Goal: Information Seeking & Learning: Learn about a topic

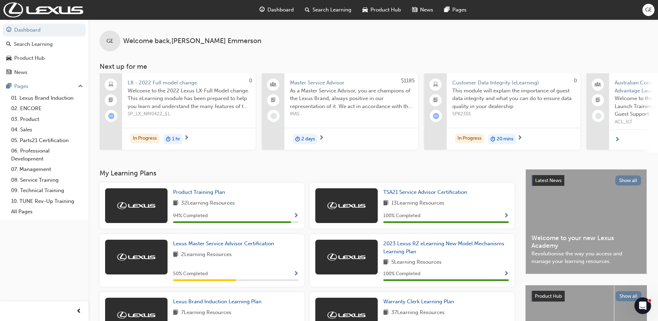
click at [166, 81] on span "LX - 2022 Full model change" at bounding box center [189, 83] width 122 height 8
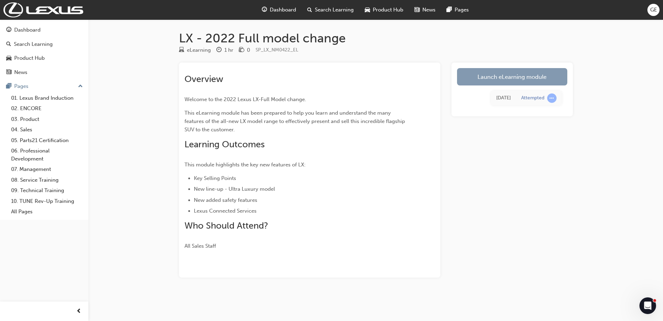
click at [496, 74] on link "Launch eLearning module" at bounding box center [512, 76] width 110 height 17
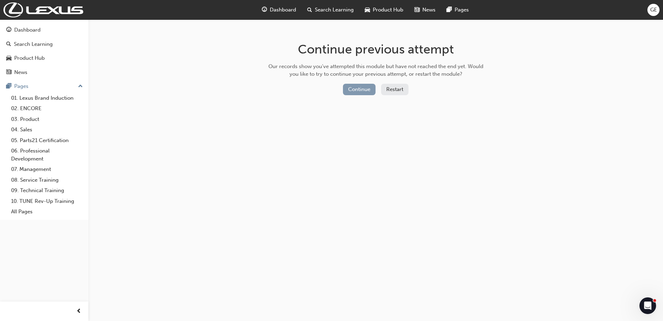
click at [365, 89] on button "Continue" at bounding box center [359, 89] width 33 height 11
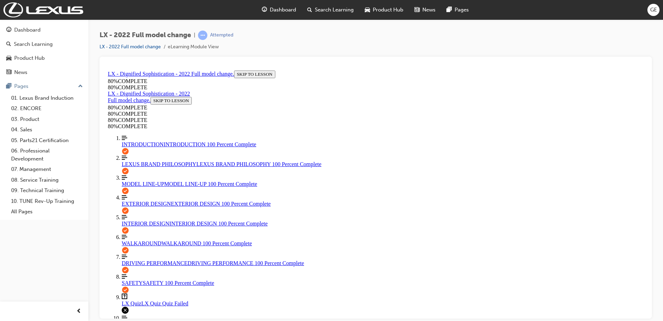
scroll to position [108, 0]
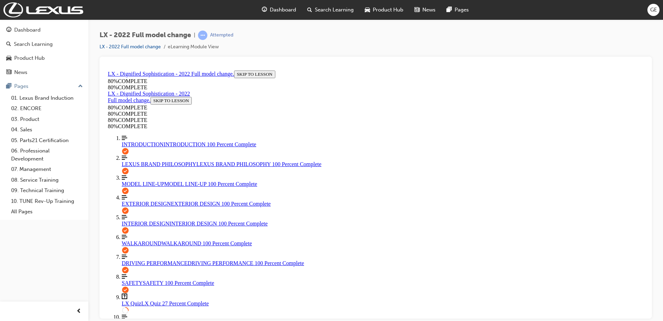
scroll to position [107, 0]
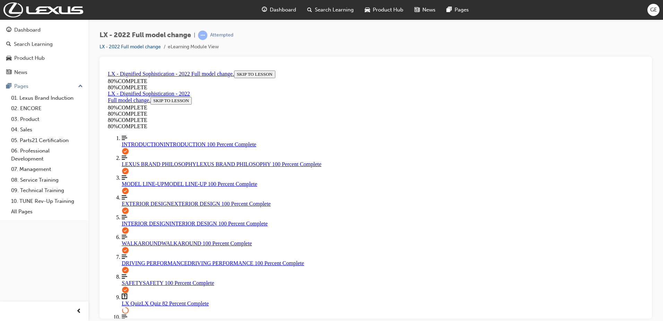
scroll to position [25, 0]
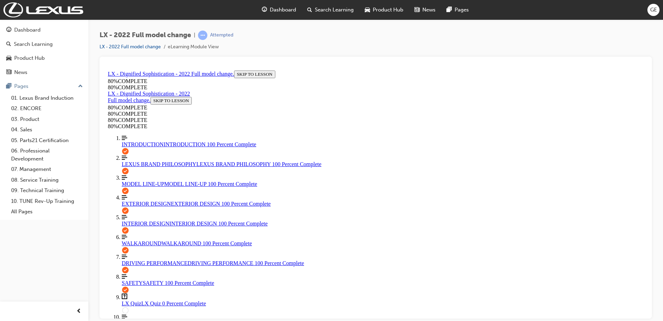
scroll to position [25, 0]
drag, startPoint x: 318, startPoint y: 278, endPoint x: 322, endPoint y: 280, distance: 4.8
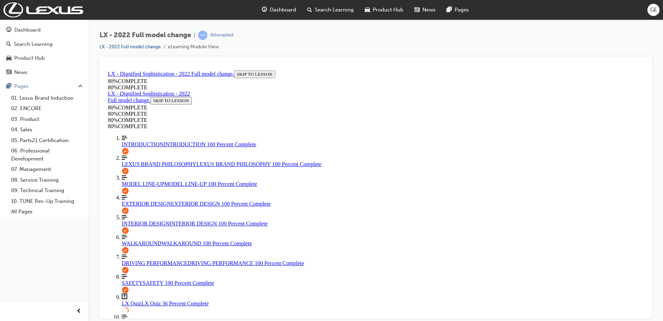
scroll to position [25, 0]
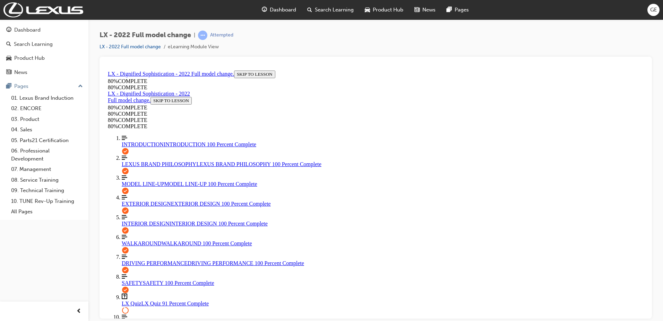
scroll to position [60, 0]
drag, startPoint x: 311, startPoint y: 199, endPoint x: 314, endPoint y: 202, distance: 4.2
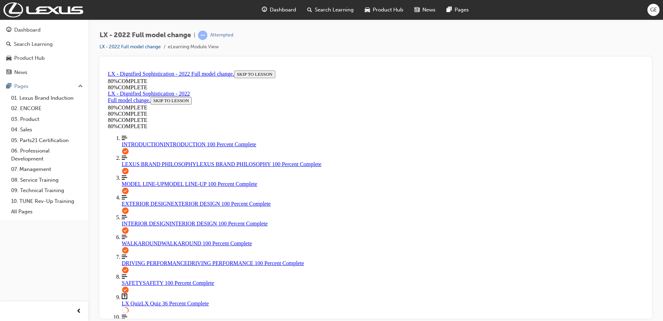
scroll to position [48, 0]
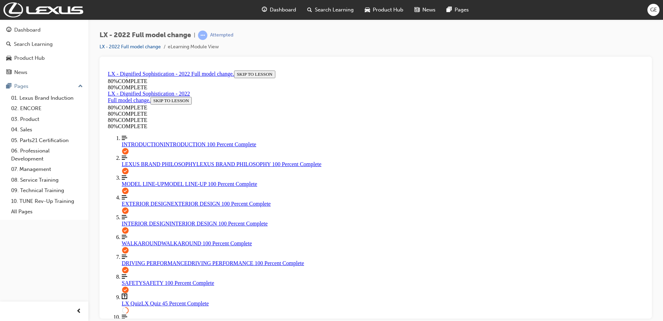
drag, startPoint x: 374, startPoint y: 213, endPoint x: 373, endPoint y: 203, distance: 10.2
drag, startPoint x: 373, startPoint y: 203, endPoint x: 324, endPoint y: 233, distance: 57.5
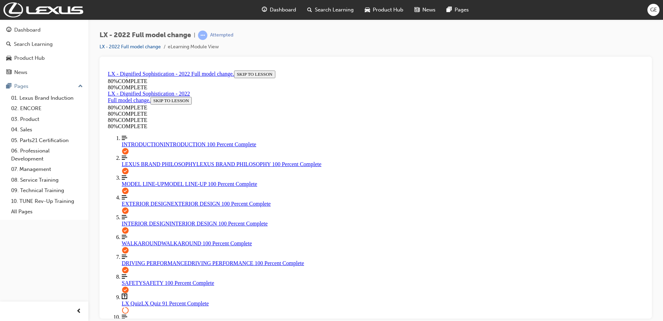
scroll to position [106, 0]
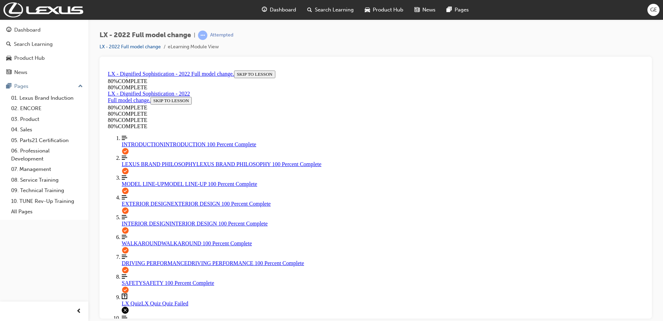
scroll to position [25, 0]
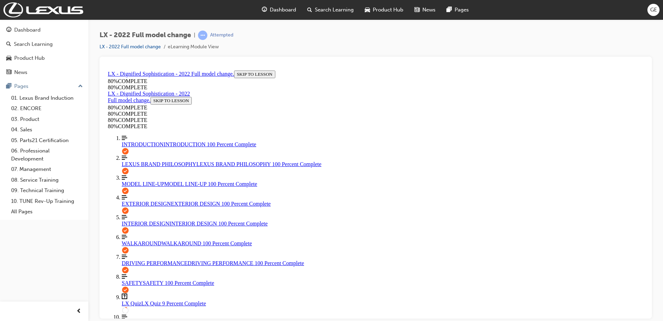
scroll to position [49, 0]
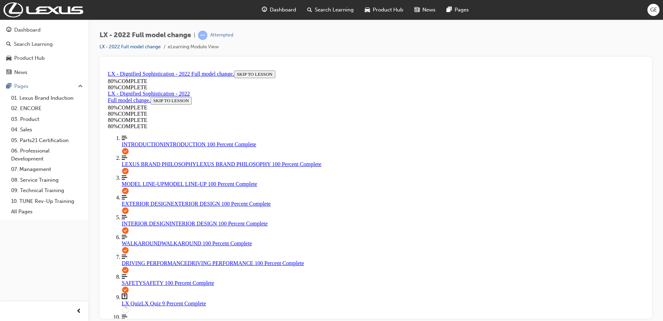
drag, startPoint x: 317, startPoint y: 301, endPoint x: 332, endPoint y: 295, distance: 15.9
drag, startPoint x: 320, startPoint y: 300, endPoint x: 337, endPoint y: 297, distance: 16.9
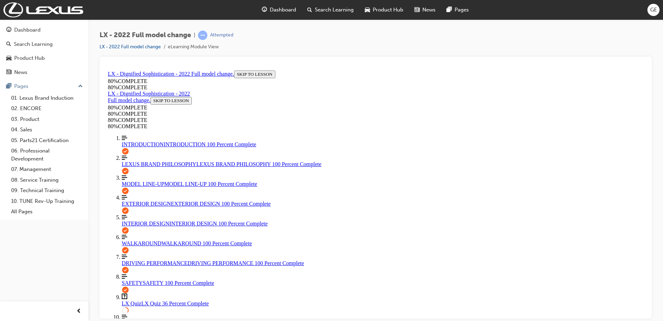
scroll to position [72, 0]
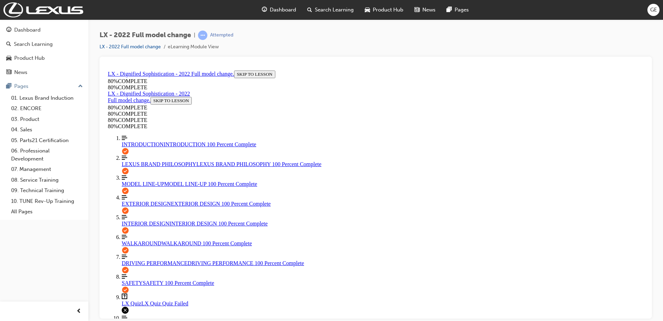
scroll to position [108, 0]
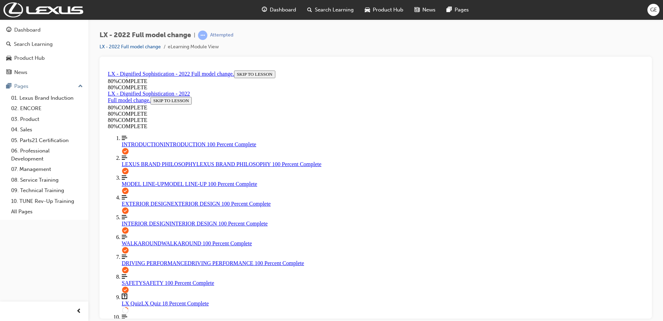
drag, startPoint x: 321, startPoint y: 240, endPoint x: 330, endPoint y: 246, distance: 11.2
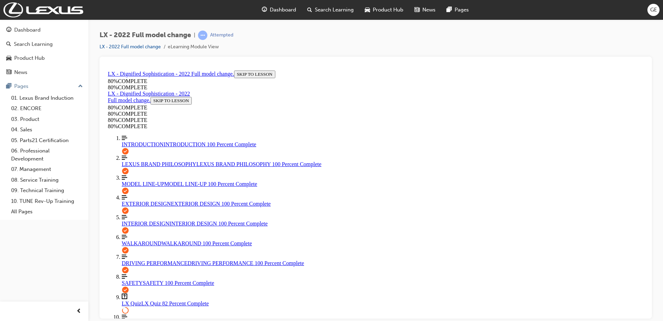
scroll to position [101, 0]
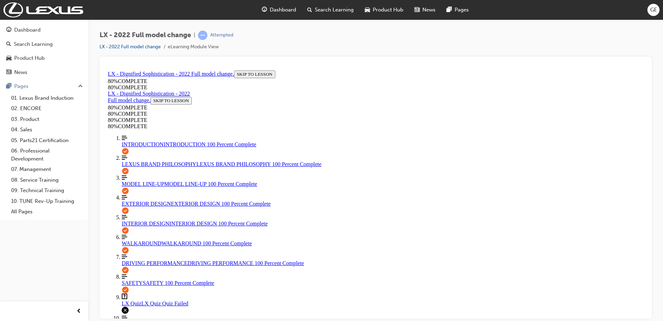
scroll to position [108, 0]
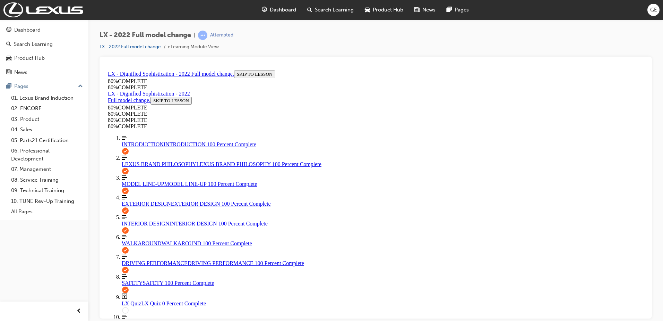
drag, startPoint x: 399, startPoint y: 126, endPoint x: 320, endPoint y: 150, distance: 82.7
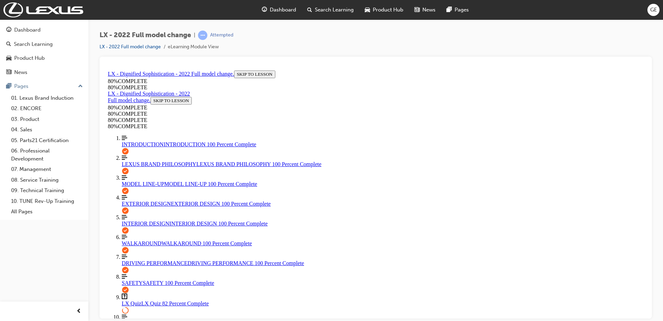
scroll to position [49, 0]
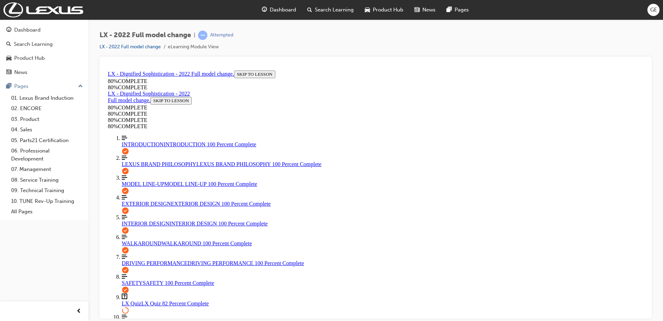
scroll to position [176, 0]
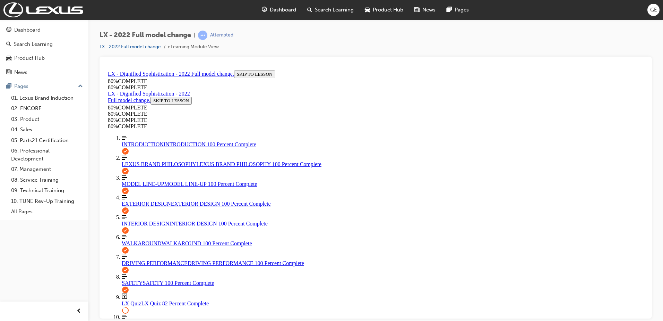
drag, startPoint x: 317, startPoint y: 288, endPoint x: 349, endPoint y: 291, distance: 31.7
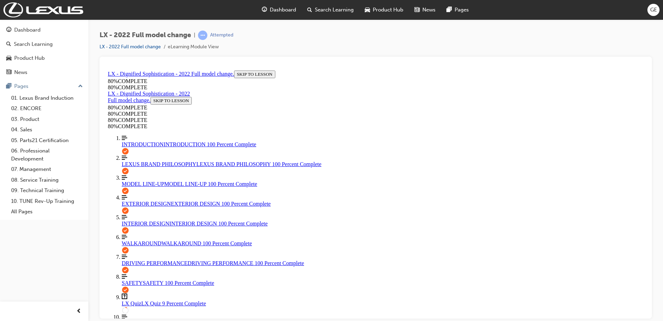
drag, startPoint x: 316, startPoint y: 235, endPoint x: 328, endPoint y: 249, distance: 18.4
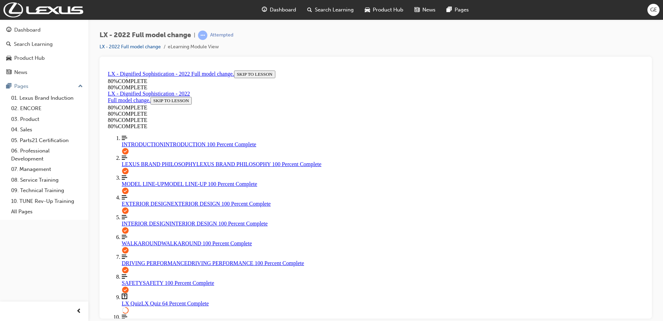
scroll to position [106, 0]
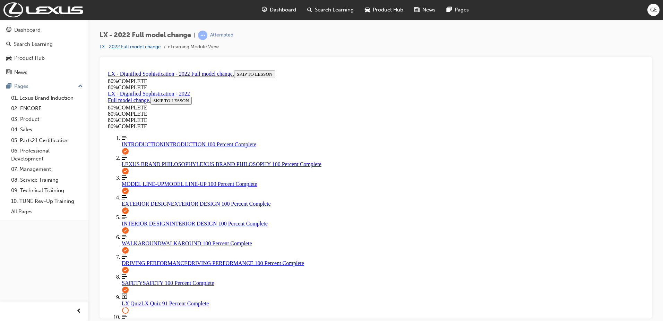
click at [142, 186] on span "MODEL LINE-UP" at bounding box center [143, 183] width 43 height 6
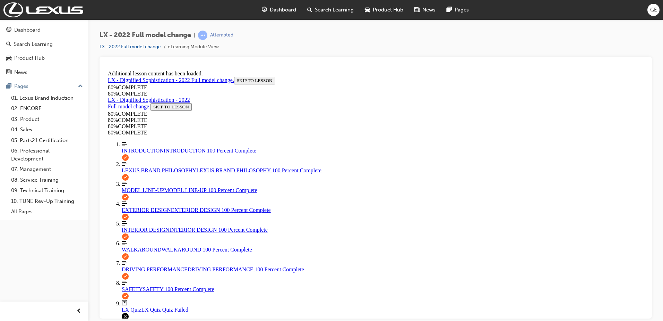
scroll to position [35, 0]
click at [142, 247] on span "WALKAROUND" at bounding box center [142, 249] width 40 height 6
